Goal: Find specific page/section: Find specific page/section

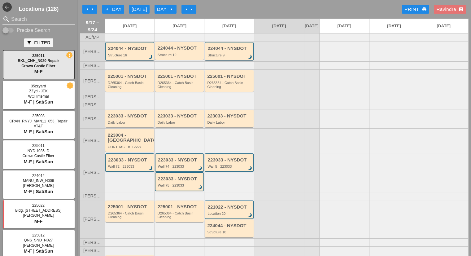
click at [27, 21] on input "Search" at bounding box center [38, 19] width 55 height 10
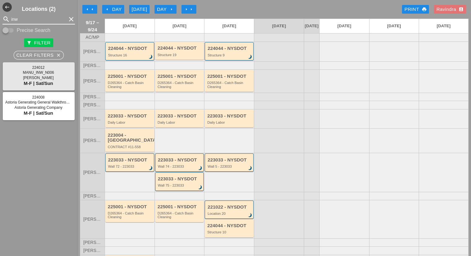
type input "inw"
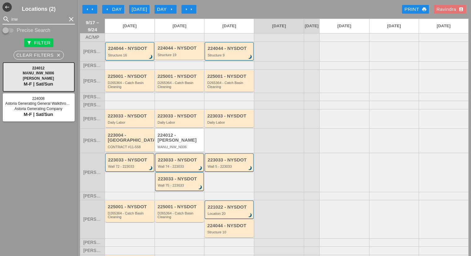
drag, startPoint x: 34, startPoint y: 21, endPoint x: 0, endPoint y: 20, distance: 33.8
click at [0, 20] on div "search inw clear" at bounding box center [38, 19] width 77 height 10
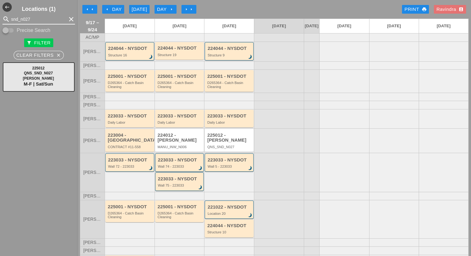
drag, startPoint x: 21, startPoint y: 19, endPoint x: 0, endPoint y: 23, distance: 21.1
click at [0, 23] on div "search snd_n027 clear" at bounding box center [38, 19] width 77 height 10
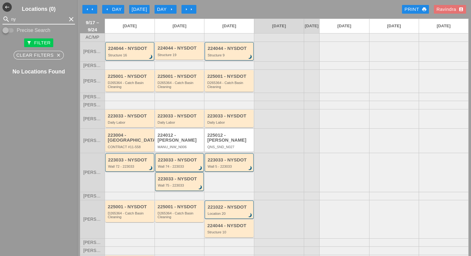
type input "n"
type input "0"
